Goal: Task Accomplishment & Management: Manage account settings

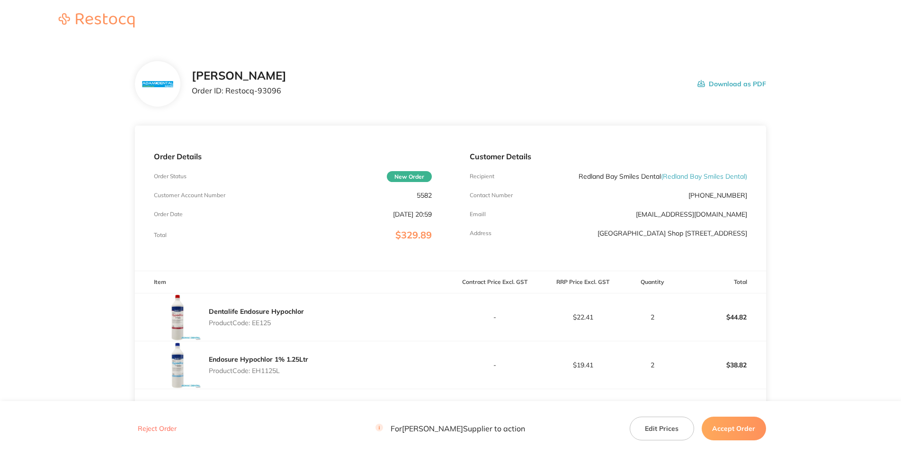
click at [287, 99] on div "[PERSON_NAME] Order ID: Restocq- 93096" at bounding box center [239, 83] width 95 height 29
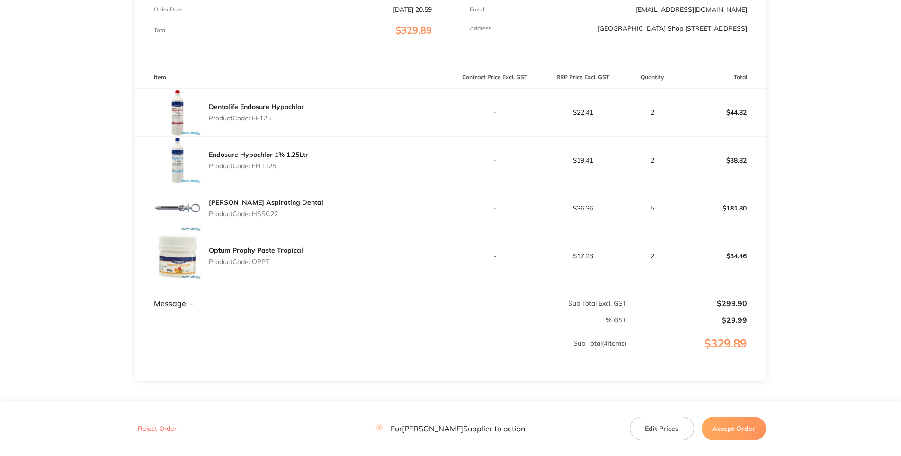
click at [258, 122] on p "Product Code: EE125" at bounding box center [256, 118] width 95 height 8
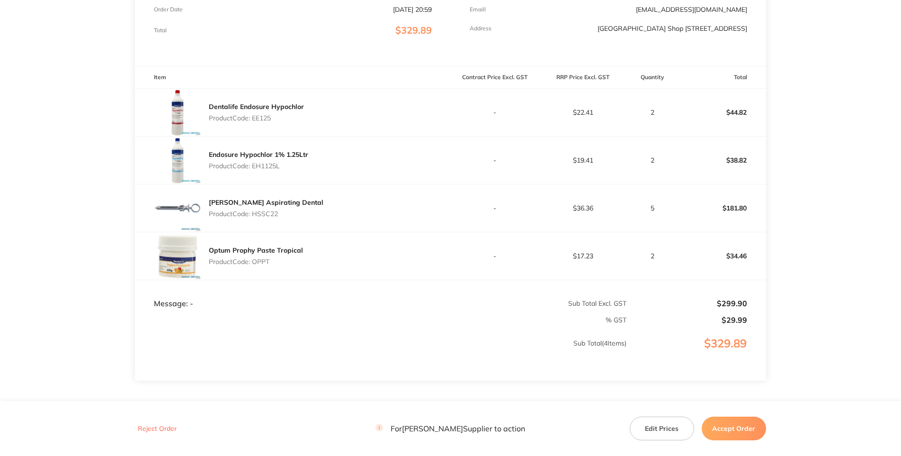
click at [258, 122] on p "Product Code: EE125" at bounding box center [256, 118] width 95 height 8
click at [267, 170] on p "Product Code: EH1125L" at bounding box center [258, 166] width 99 height 8
click at [272, 217] on p "Product Code: HSSC22" at bounding box center [266, 214] width 115 height 8
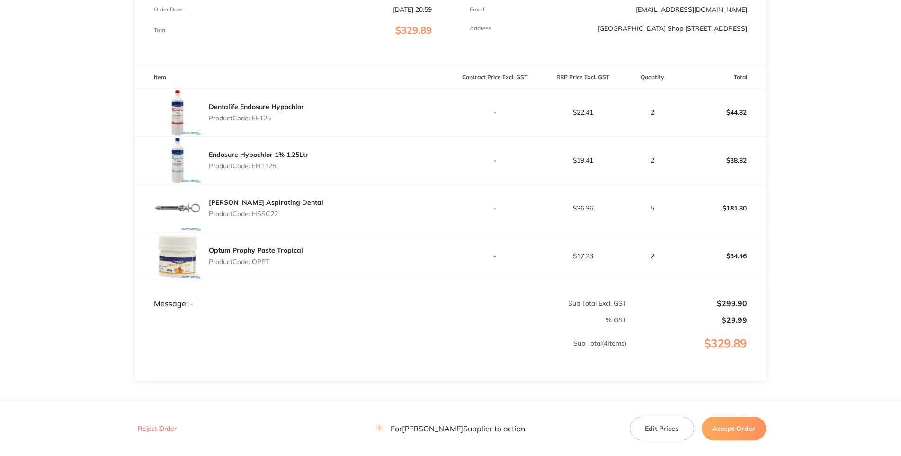
click at [260, 253] on p "Product Code: OPPT" at bounding box center [256, 262] width 94 height 8
click at [352, 253] on td "% GST" at bounding box center [381, 316] width 492 height 17
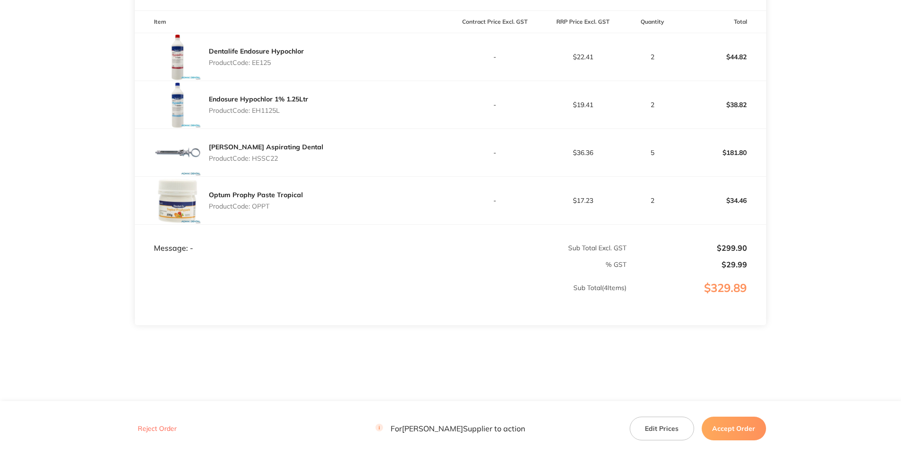
click at [560, 253] on main "[PERSON_NAME] Dental Order ID: Restocq- 93096 Download as PDF Order Details Ord…" at bounding box center [450, 91] width 901 height 618
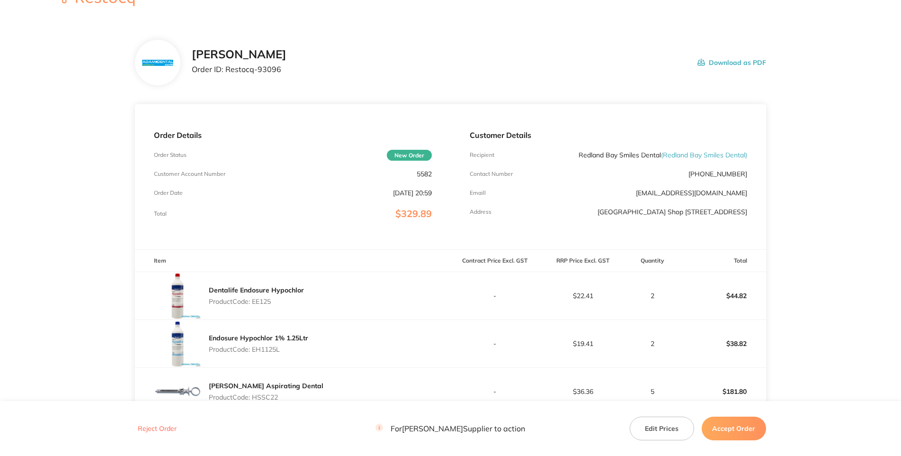
scroll to position [0, 0]
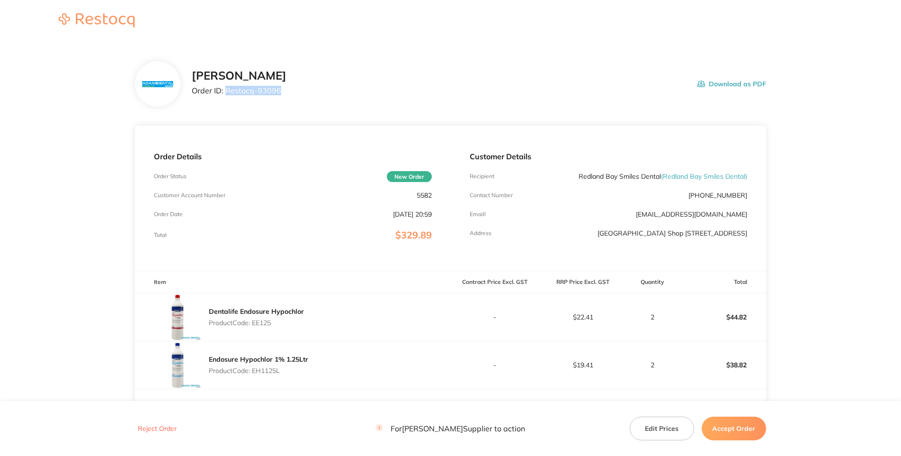
drag, startPoint x: 246, startPoint y: 134, endPoint x: 180, endPoint y: 126, distance: 66.3
click at [192, 99] on div "[PERSON_NAME] Order ID: Restocq- 93096 Download as PDF" at bounding box center [479, 83] width 574 height 29
click at [560, 104] on div "[PERSON_NAME] Order ID: Restocq- 93096 Download as PDF" at bounding box center [450, 83] width 631 height 45
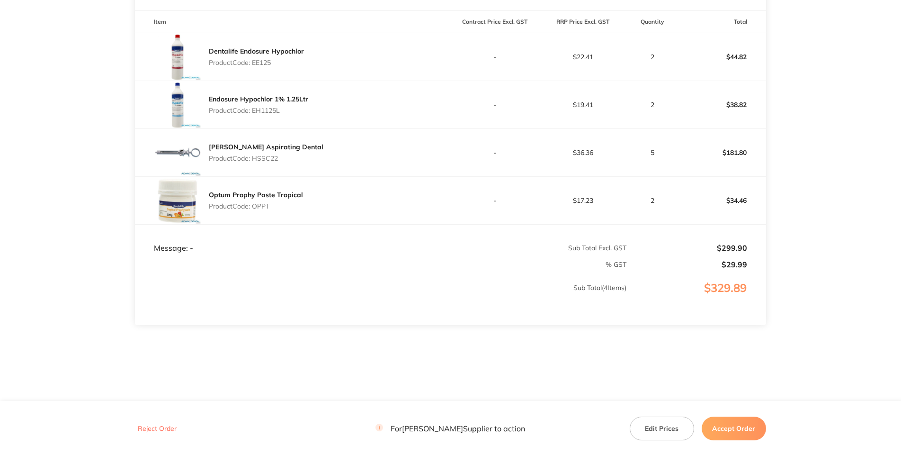
drag, startPoint x: 729, startPoint y: 436, endPoint x: 724, endPoint y: 436, distance: 5.2
click at [560, 253] on button "Accept Order" at bounding box center [734, 428] width 64 height 24
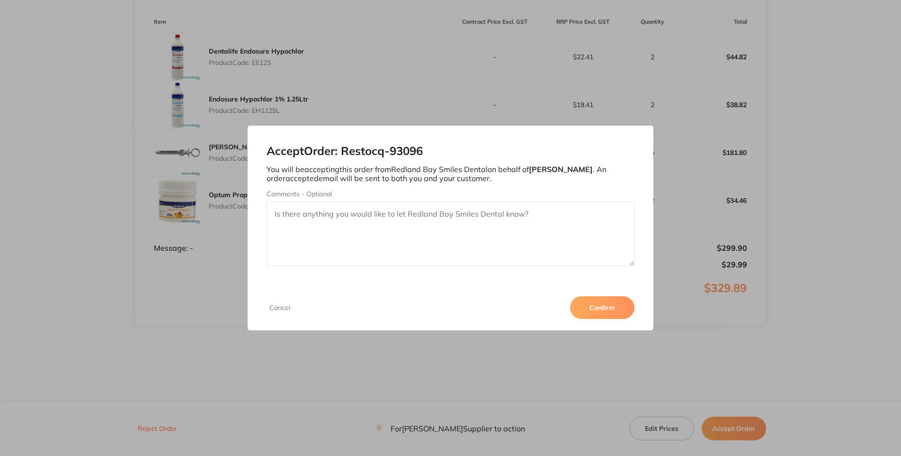
drag, startPoint x: 787, startPoint y: 413, endPoint x: 777, endPoint y: 412, distance: 9.5
click at [560, 253] on button "Confirm" at bounding box center [602, 307] width 64 height 23
